Goal: Task Accomplishment & Management: Use online tool/utility

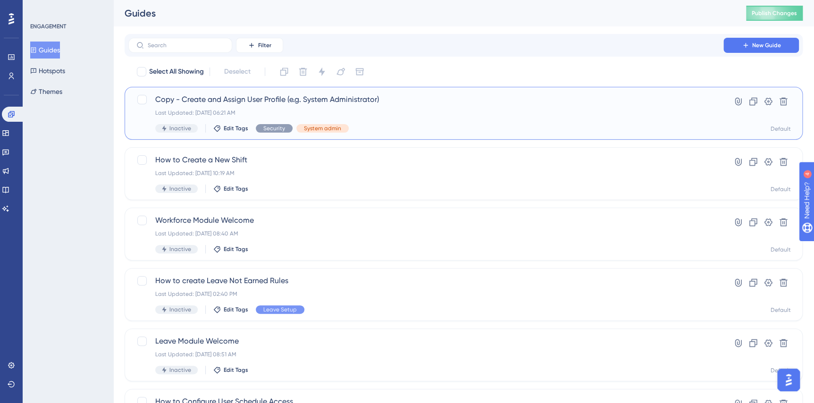
click at [212, 95] on span "Copy - Create and Assign User Profile (e.g. System Administrator)" at bounding box center [425, 99] width 541 height 11
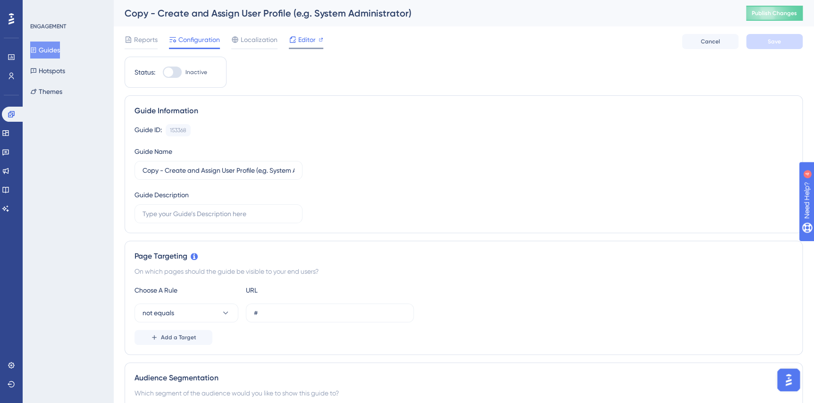
click at [301, 41] on span "Editor" at bounding box center [306, 39] width 17 height 11
